Goal: Information Seeking & Learning: Learn about a topic

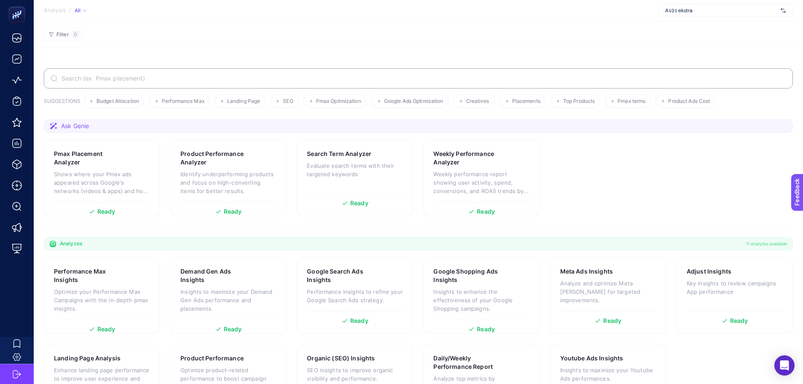
click at [704, 15] on div "A101 ekstra" at bounding box center [725, 10] width 135 height 13
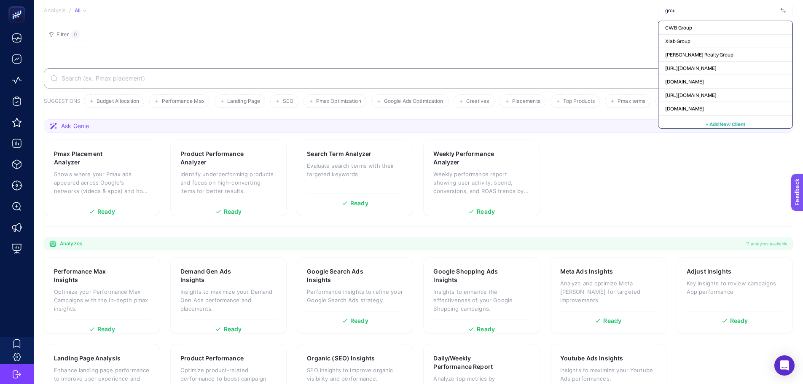
type input "group"
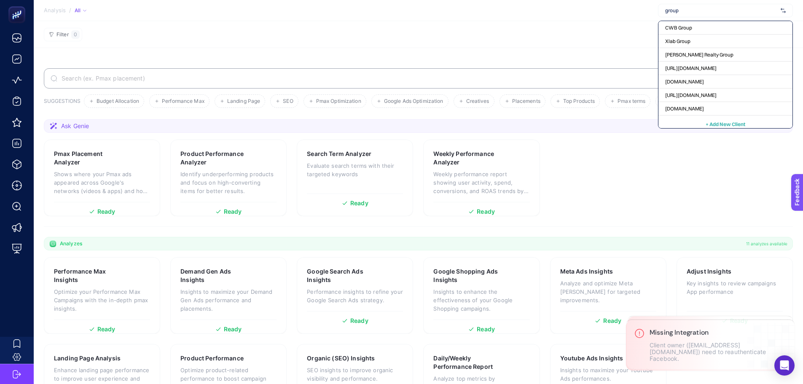
click at [681, 8] on input "group" at bounding box center [721, 10] width 112 height 7
click at [681, 8] on input "text" at bounding box center [721, 10] width 112 height 7
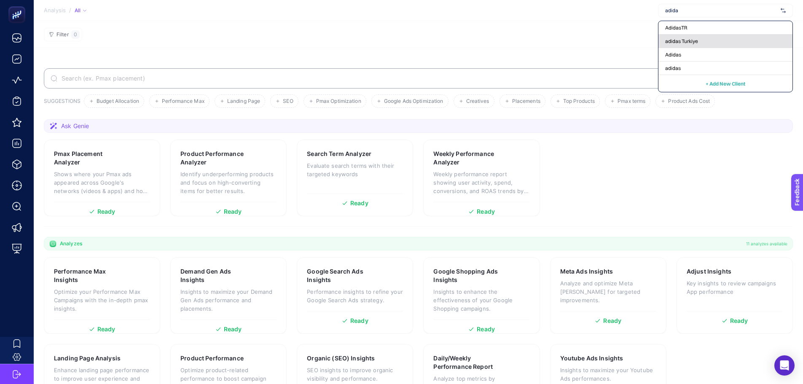
type input "adida"
click at [675, 43] on span "adidas Turkiye" at bounding box center [681, 41] width 33 height 7
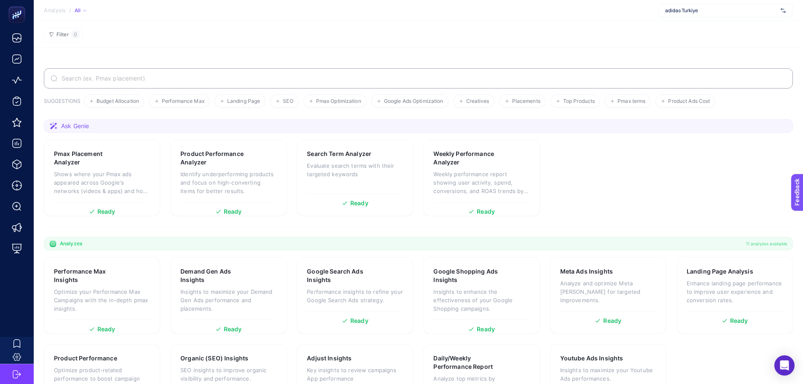
drag, startPoint x: 674, startPoint y: 40, endPoint x: 644, endPoint y: 13, distance: 40.6
click at [644, 13] on section "Analysis / All adidas Turkiye" at bounding box center [418, 10] width 769 height 21
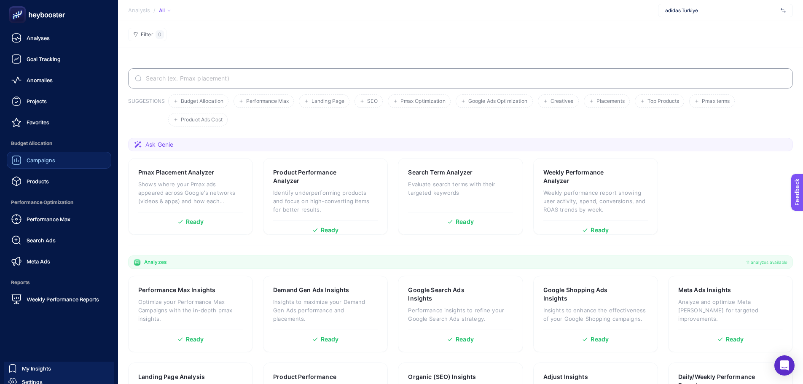
click at [32, 162] on span "Campaigns" at bounding box center [41, 160] width 29 height 7
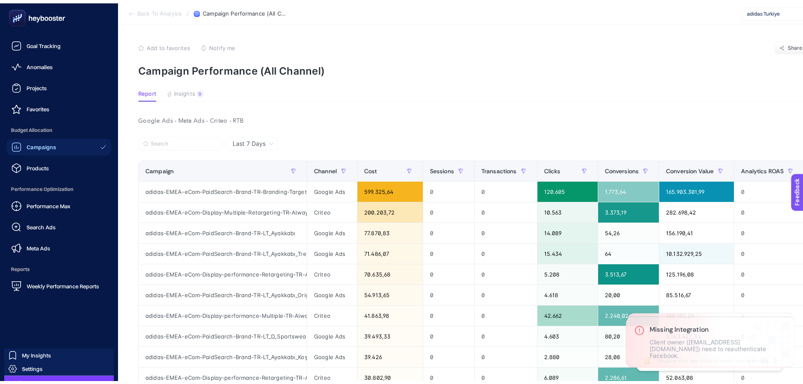
scroll to position [31, 0]
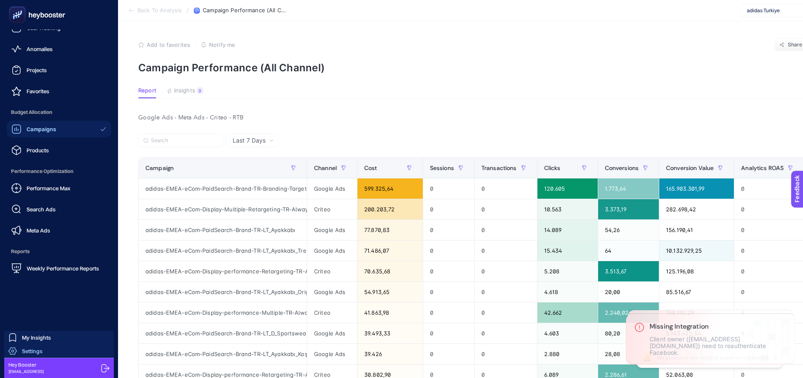
click at [38, 353] on span "Settings" at bounding box center [32, 350] width 21 height 7
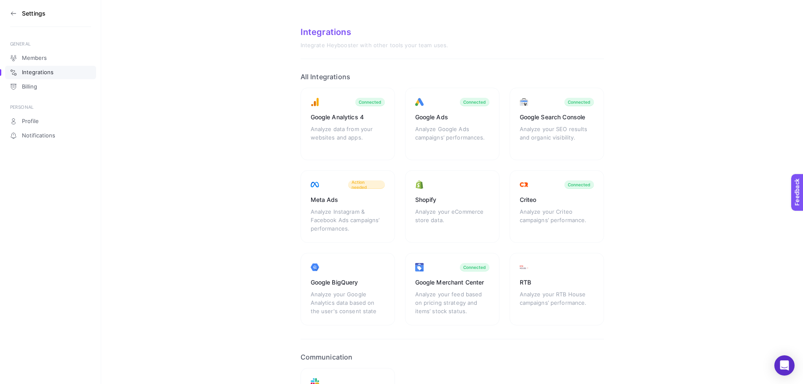
click at [15, 13] on icon at bounding box center [13, 13] width 5 height 0
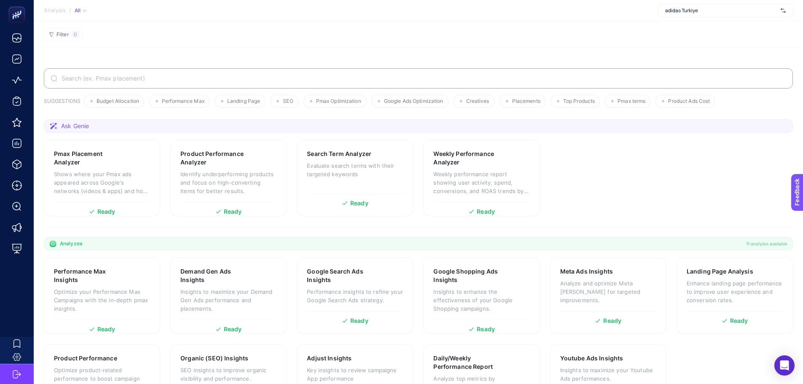
click at [681, 15] on div "adidas Turkiye" at bounding box center [725, 10] width 135 height 13
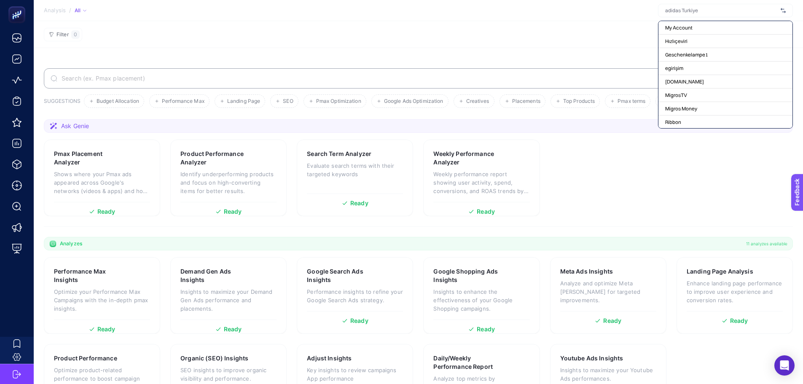
click at [466, 47] on section "Filter 0" at bounding box center [418, 34] width 769 height 27
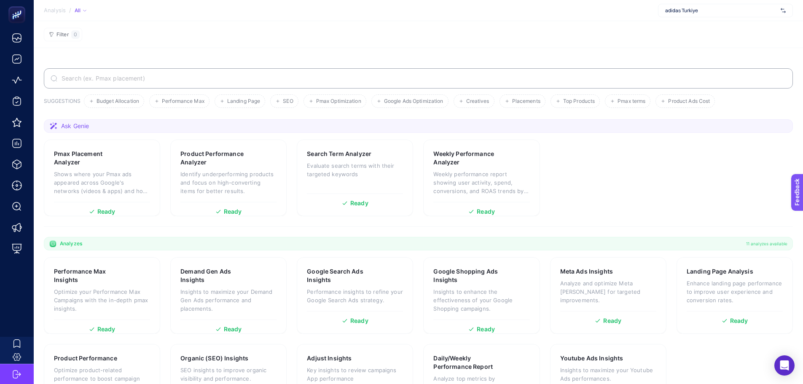
click at [687, 11] on span "adidas Turkiye" at bounding box center [721, 10] width 112 height 7
type input "ecoco"
click at [691, 29] on span "https://ecocotton.com.tr" at bounding box center [690, 27] width 51 height 7
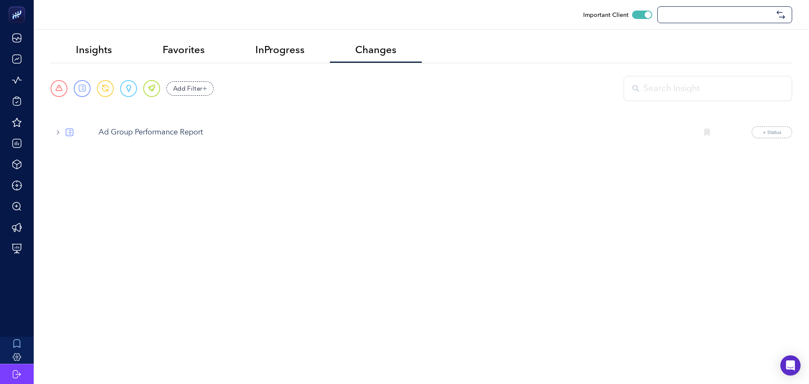
checkbox input "true"
